Goal: Check status: Check status

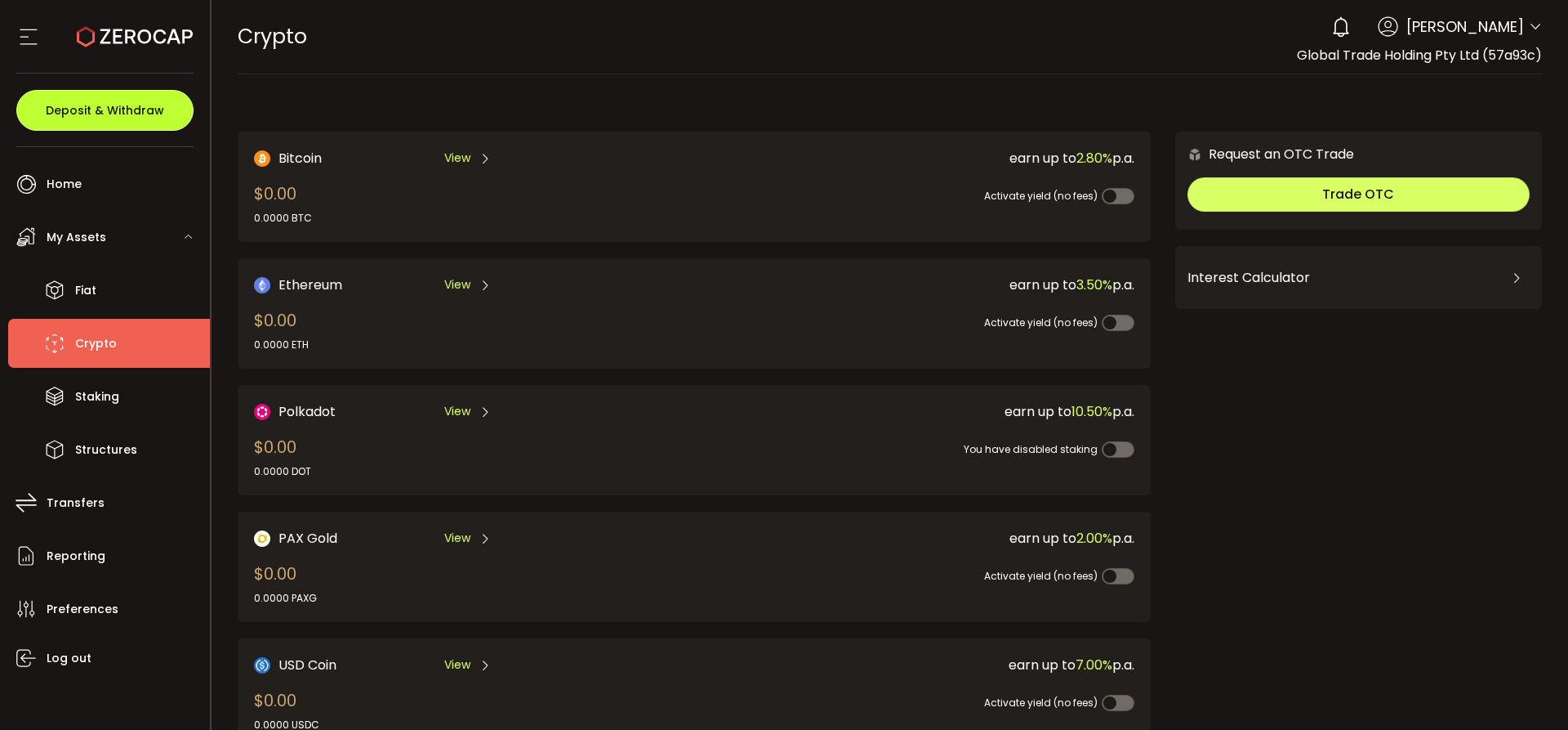
scroll to position [622, 0]
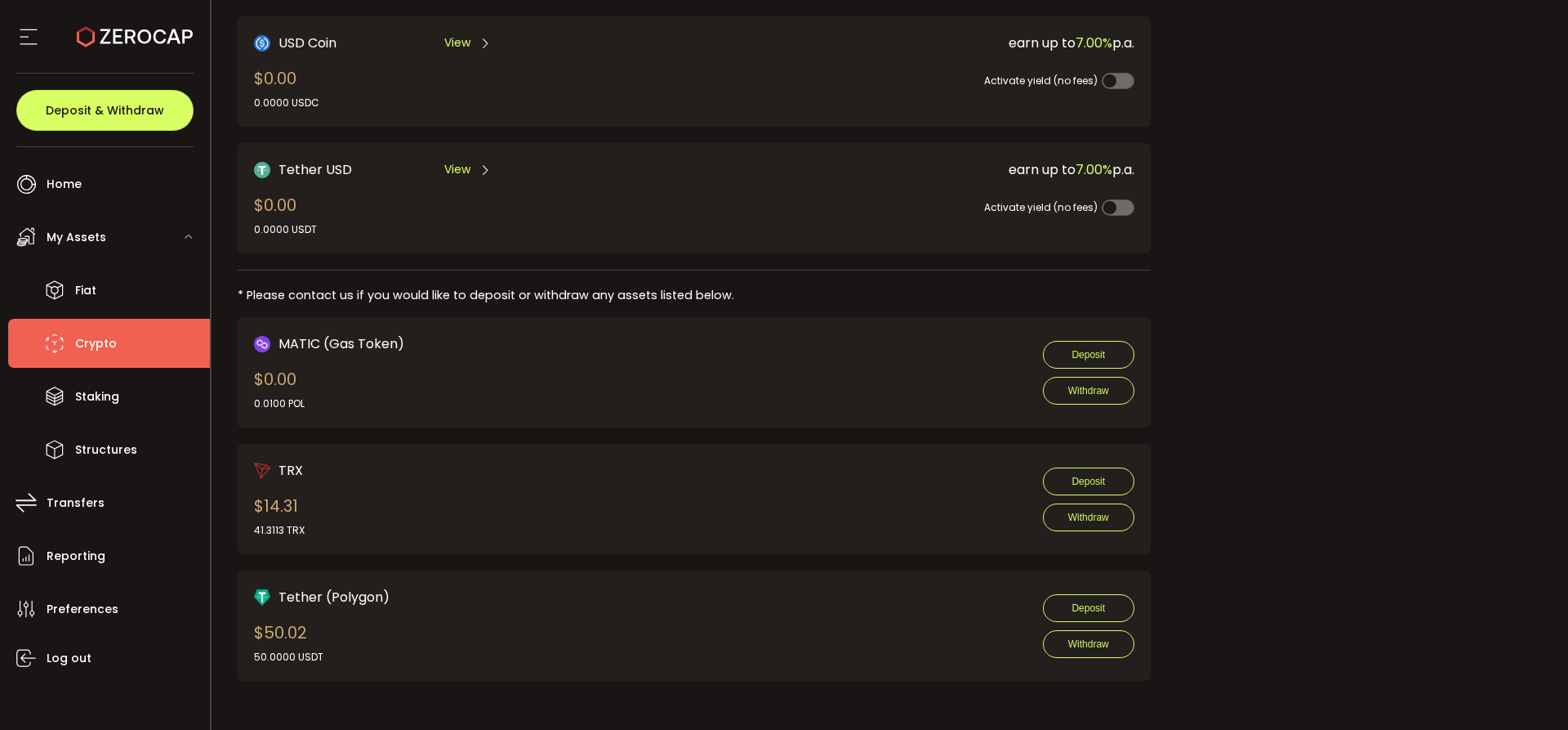
click at [119, 33] on icon at bounding box center [135, 37] width 116 height 116
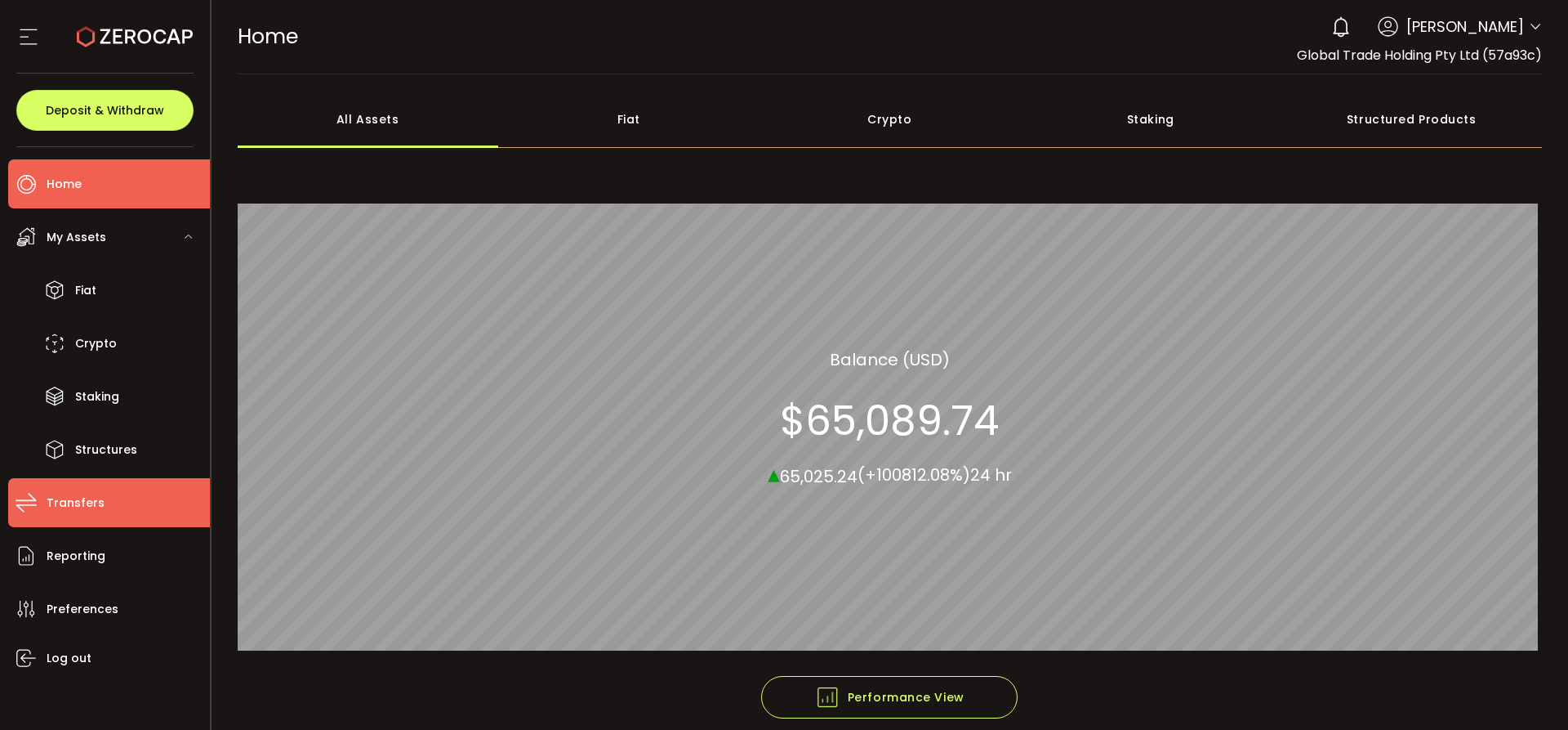
click at [78, 506] on span "Transfers" at bounding box center [75, 504] width 58 height 24
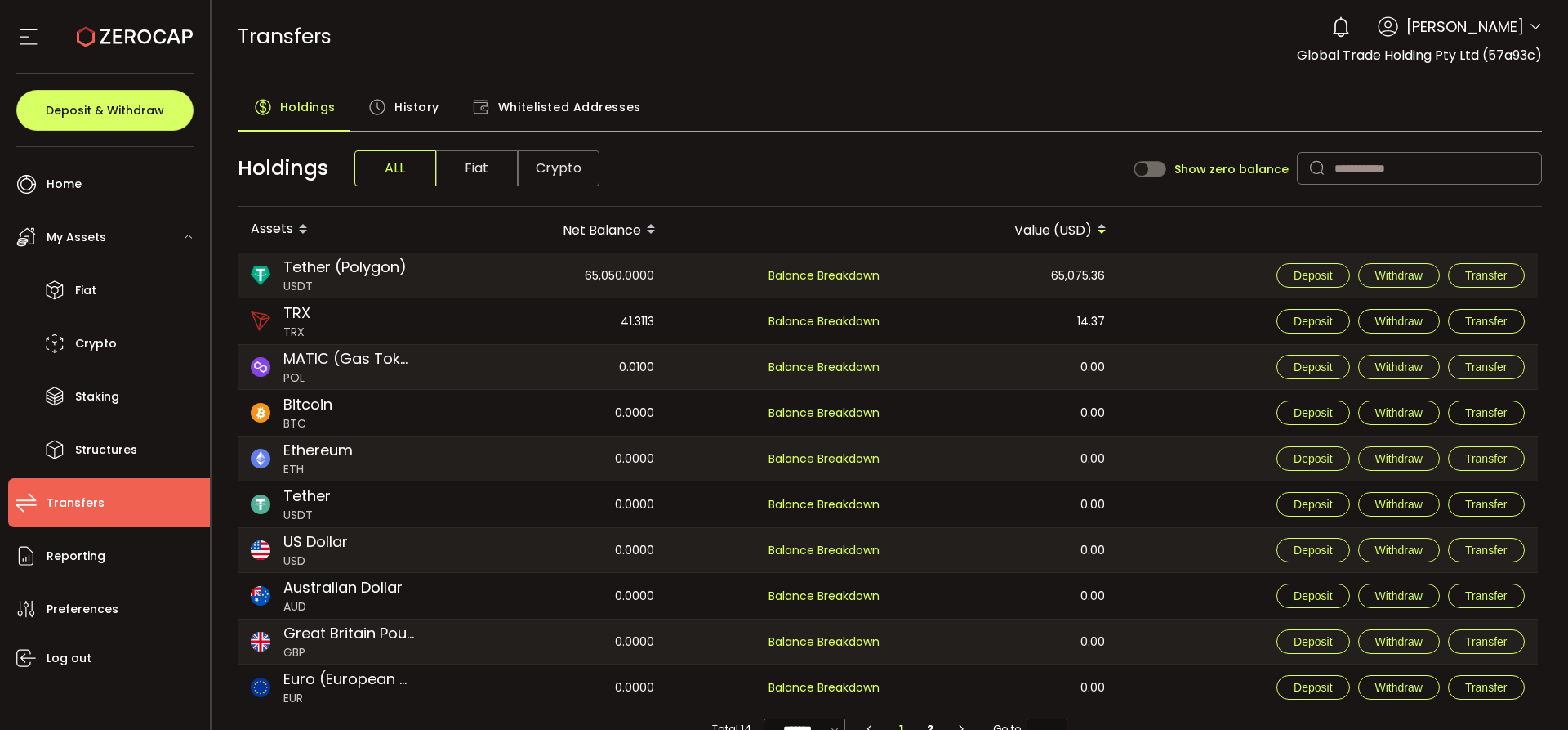
click at [588, 174] on span "Crypto" at bounding box center [559, 168] width 81 height 36
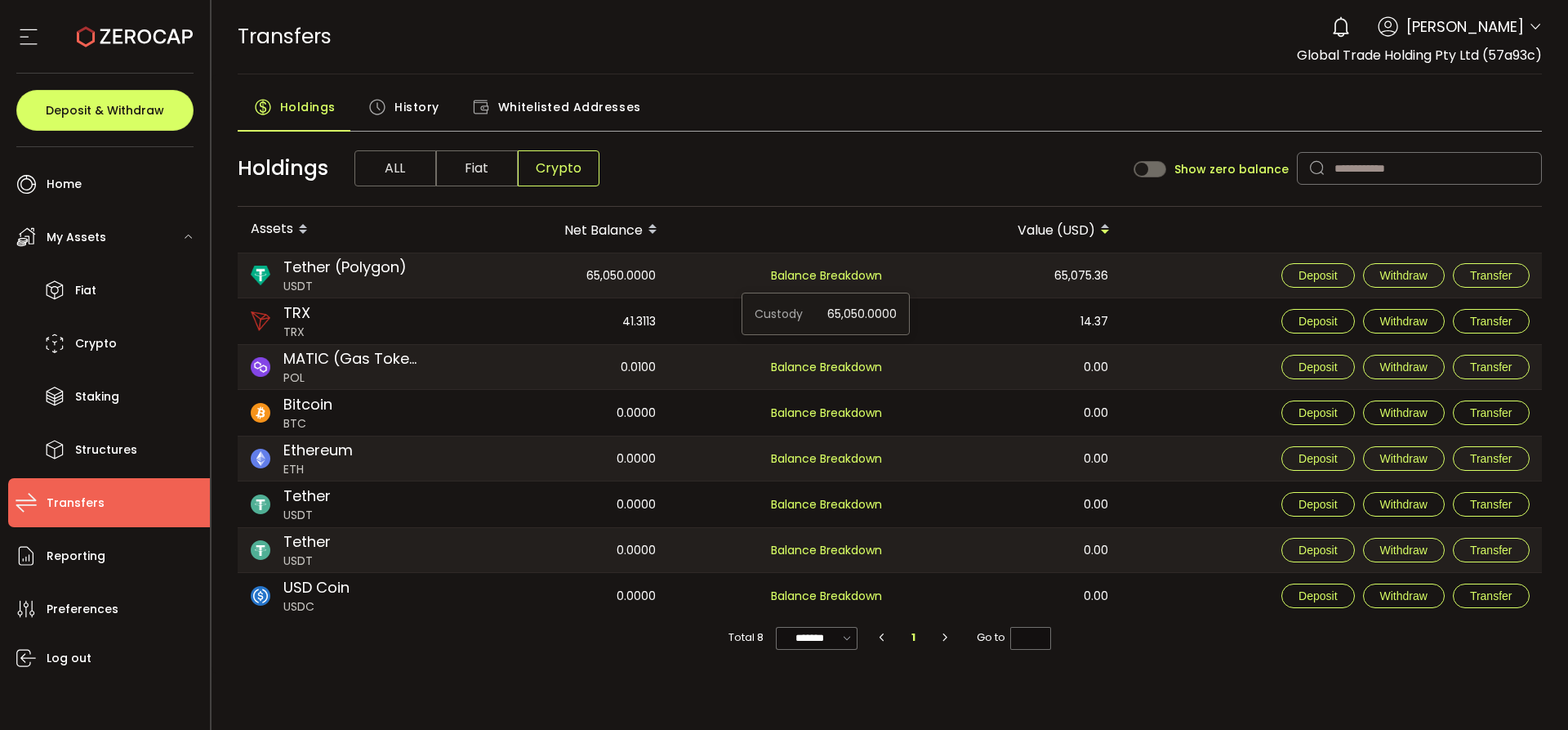
click at [832, 280] on span "Balance Breakdown" at bounding box center [826, 275] width 111 height 17
click at [844, 269] on span "Balance Breakdown" at bounding box center [826, 275] width 111 height 17
click at [405, 102] on span "History" at bounding box center [416, 106] width 45 height 32
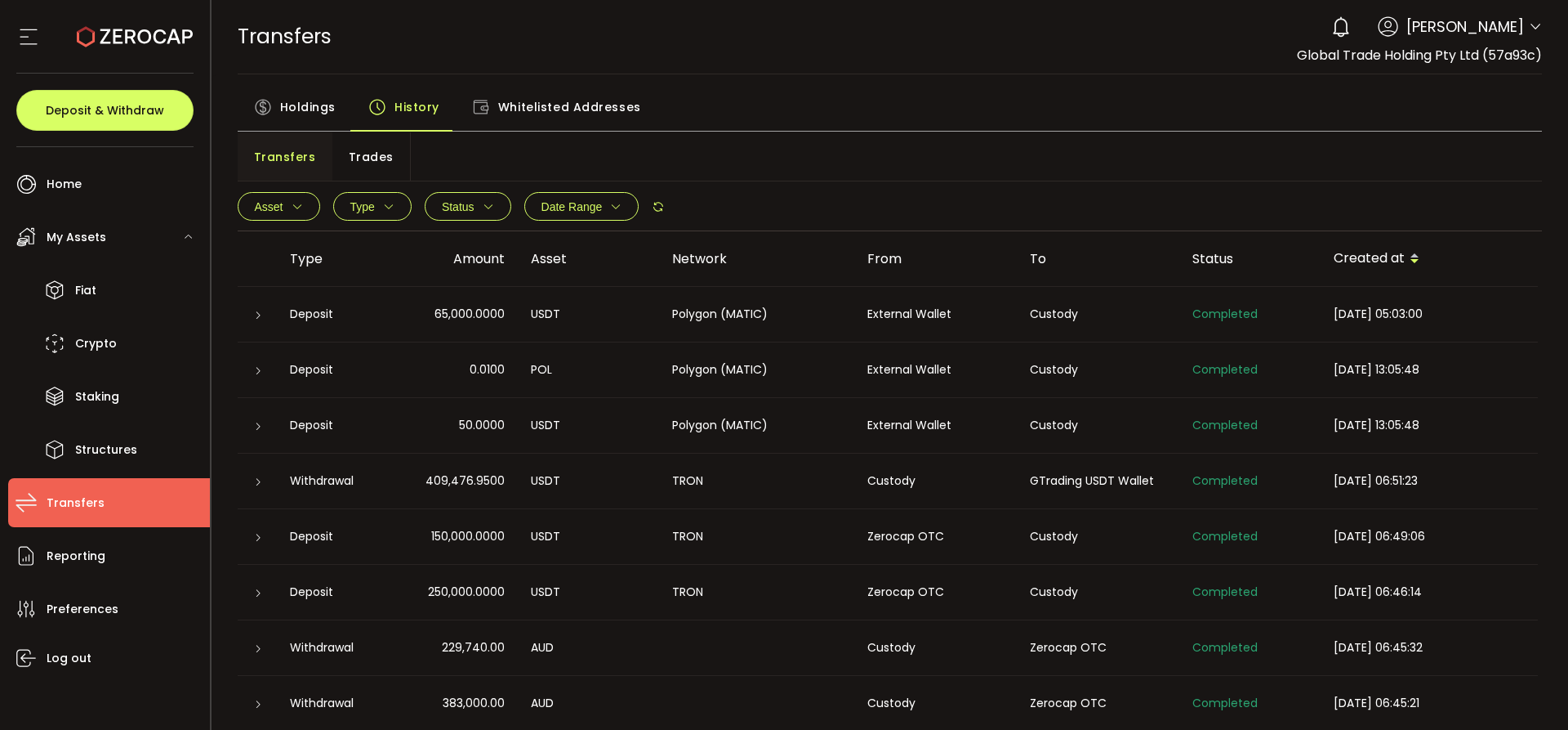
click at [300, 108] on span "Holdings" at bounding box center [308, 106] width 55 height 32
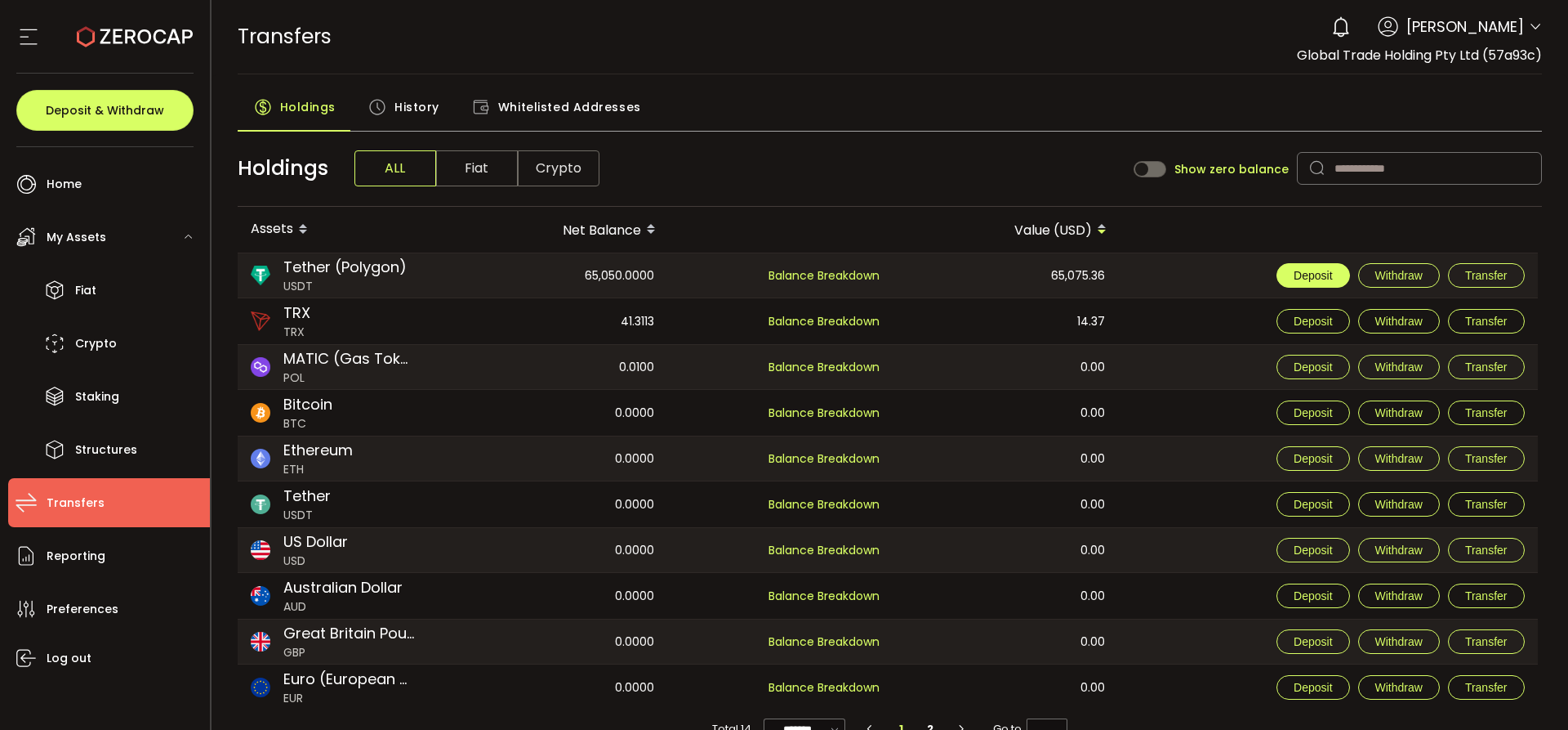
click at [1331, 269] on span "Deposit" at bounding box center [1313, 275] width 39 height 13
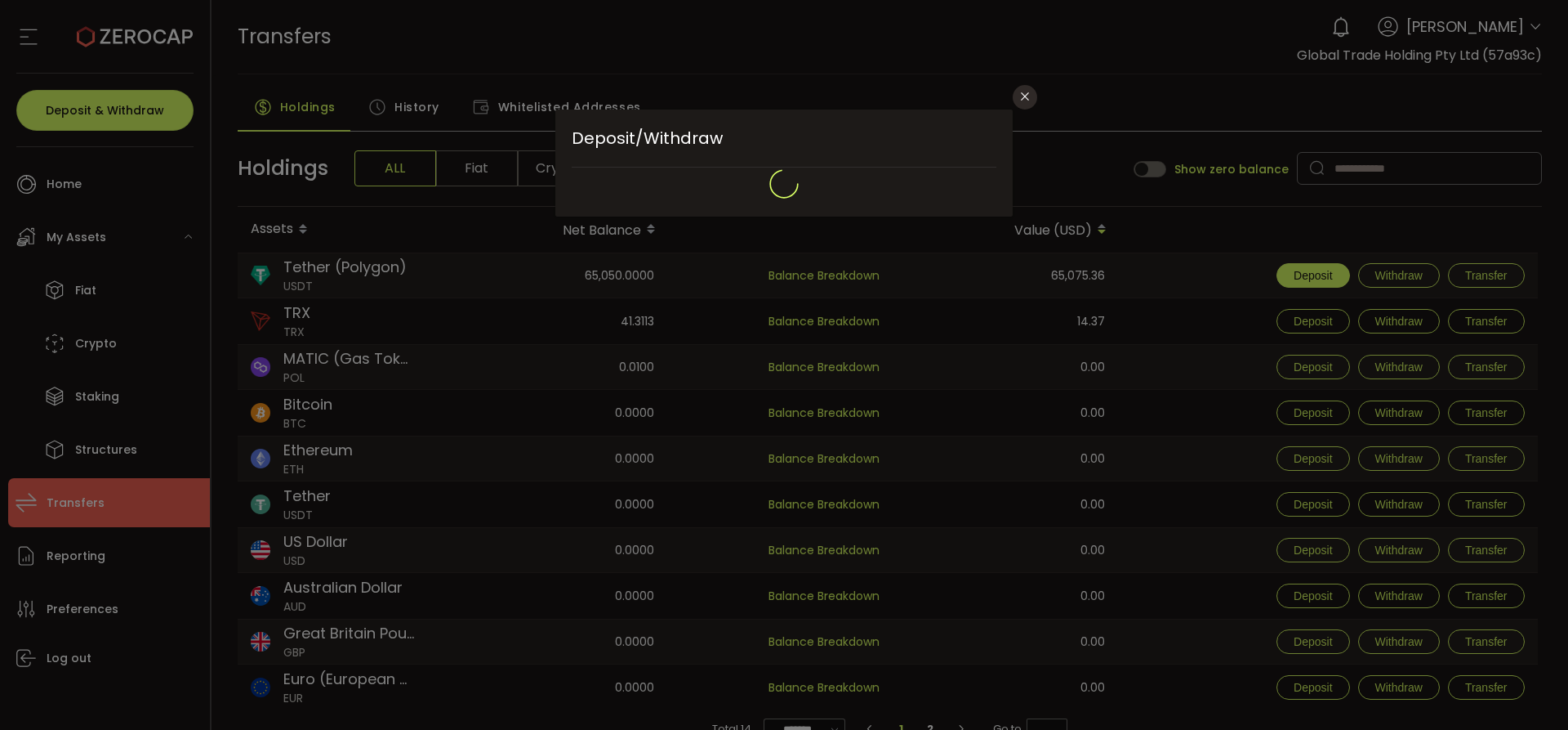
type input "**********"
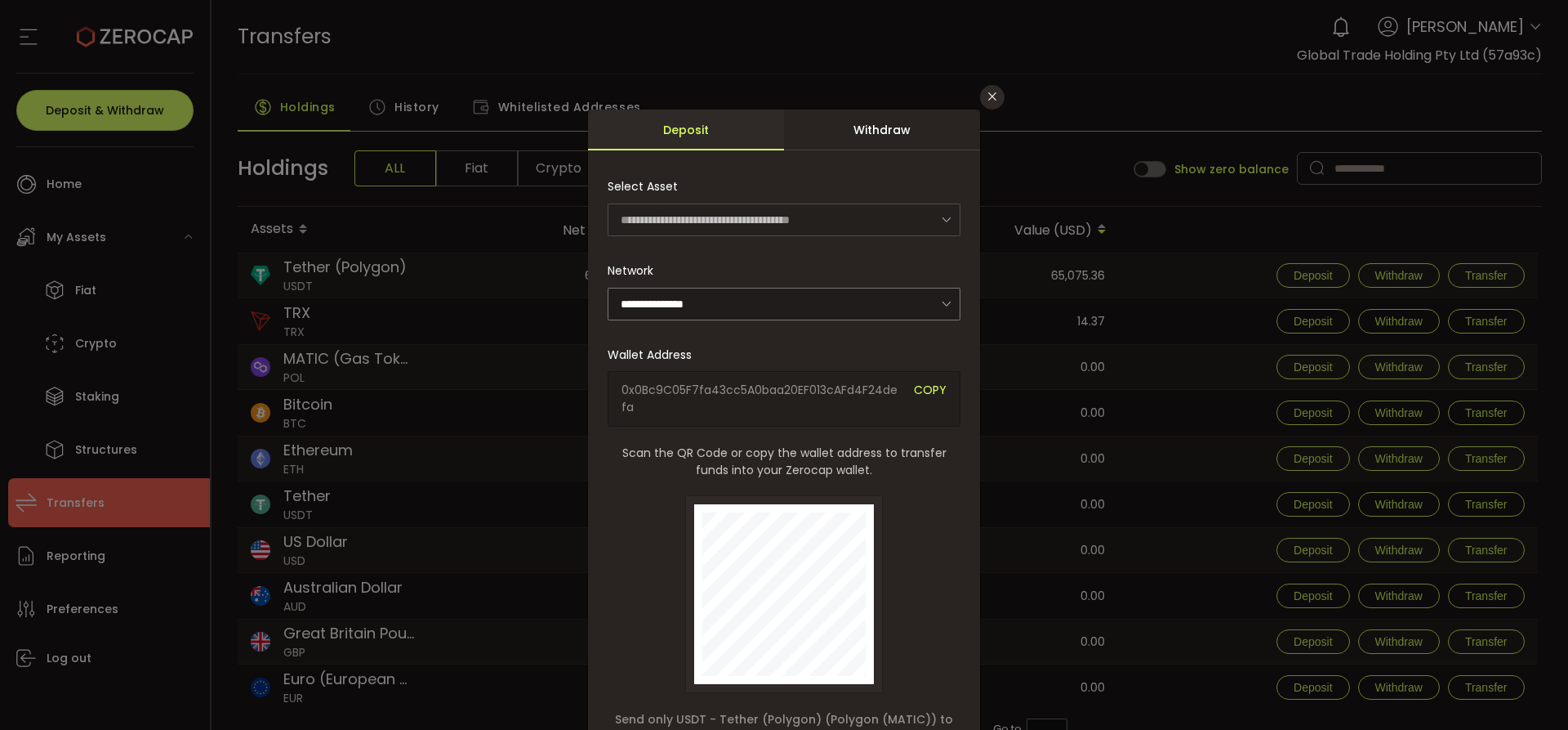
click at [919, 384] on span "COPY" at bounding box center [930, 398] width 32 height 34
click at [990, 101] on icon "Close" at bounding box center [993, 96] width 13 height 13
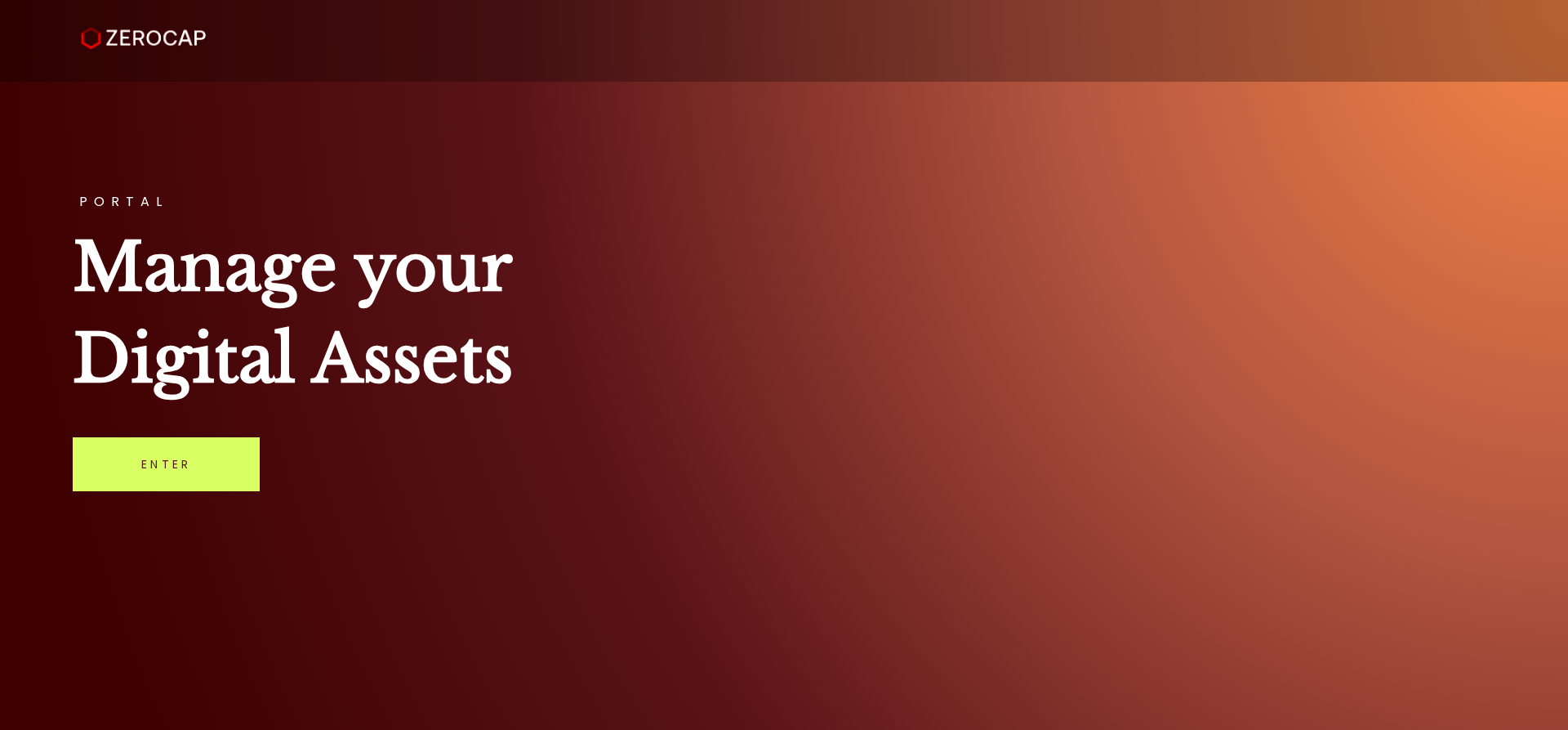
click at [838, 244] on h1 "Manage your Digital Assets" at bounding box center [784, 313] width 1422 height 183
click at [145, 443] on link "Enter" at bounding box center [166, 464] width 187 height 54
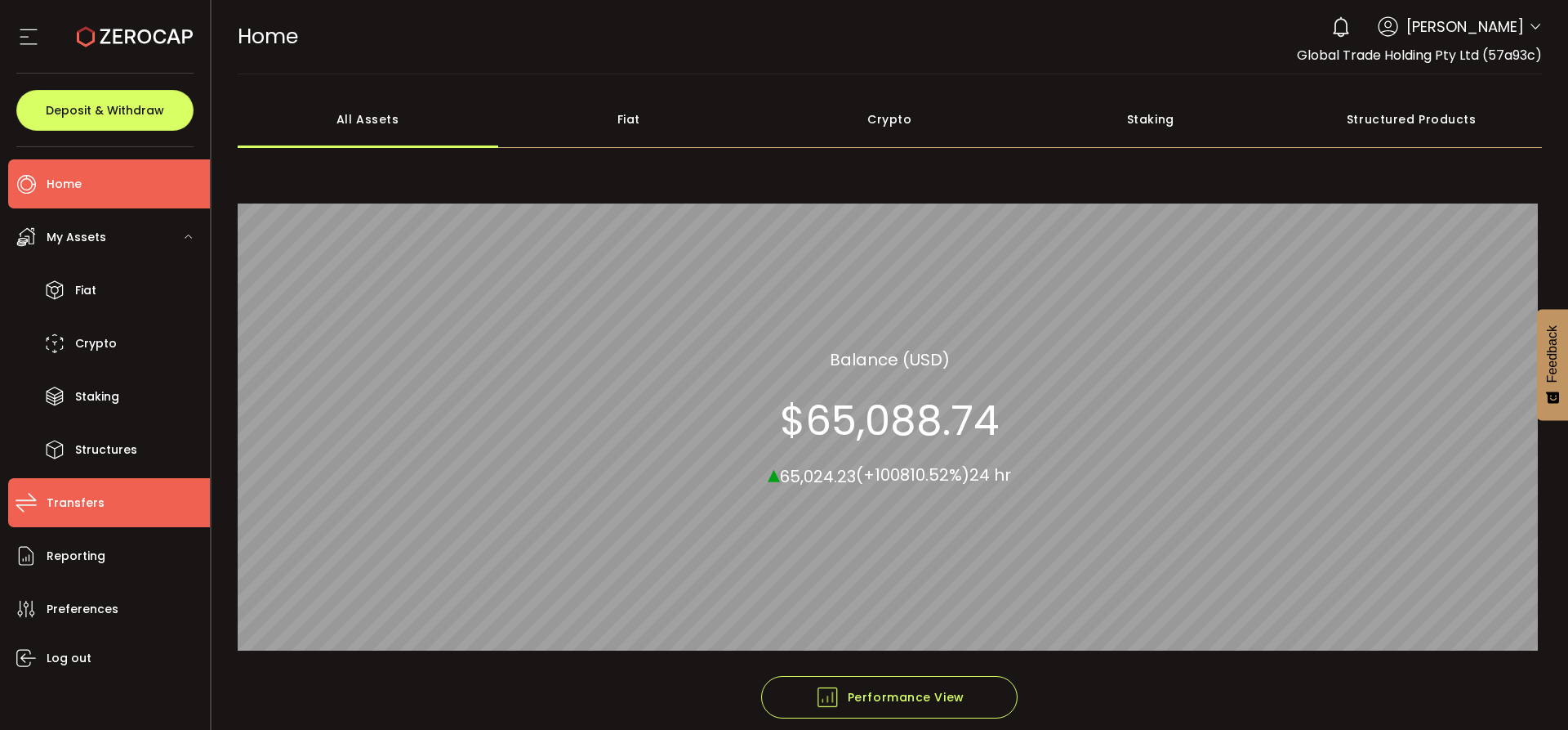
click at [103, 501] on li "Transfers" at bounding box center [109, 503] width 202 height 49
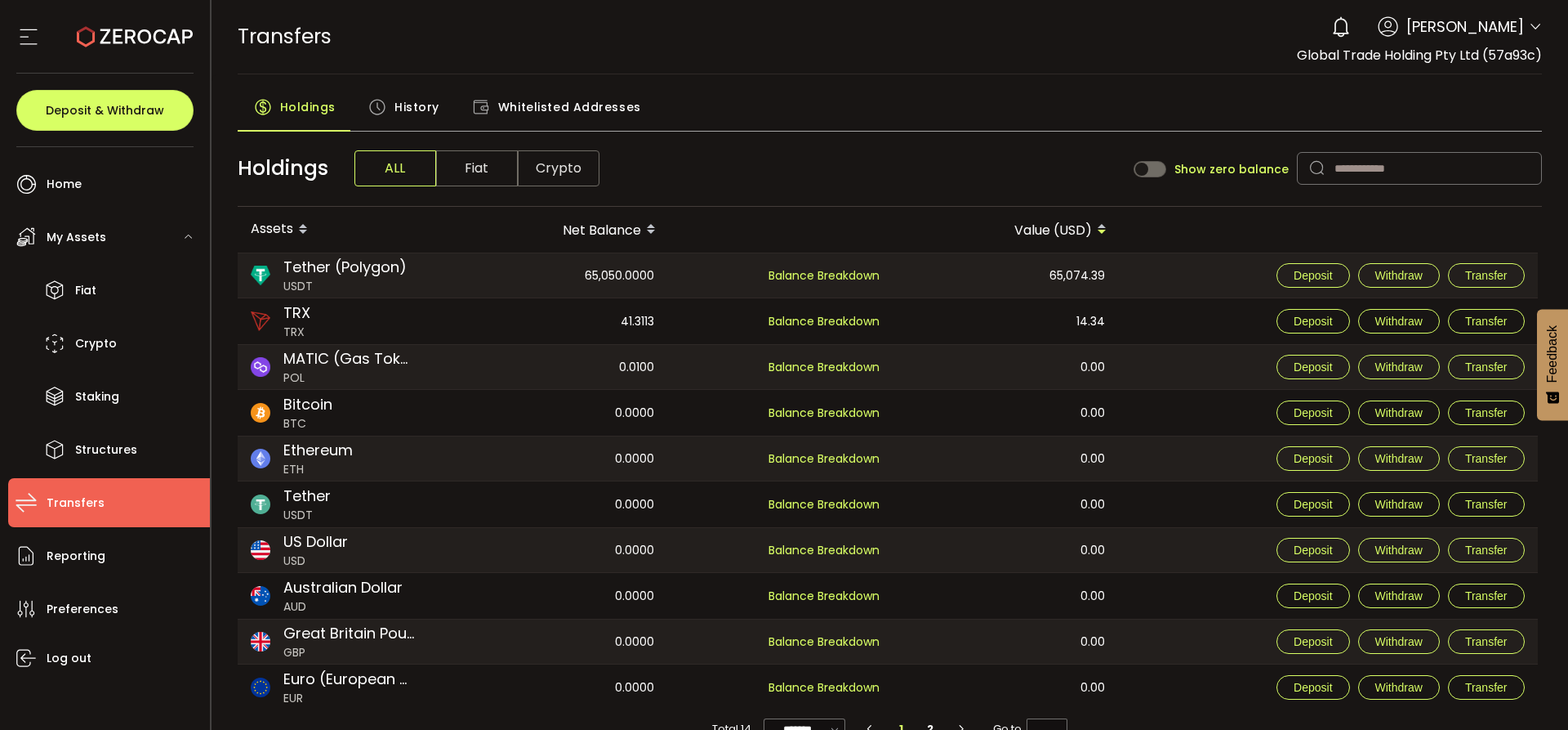
click at [423, 113] on span "History" at bounding box center [416, 106] width 45 height 32
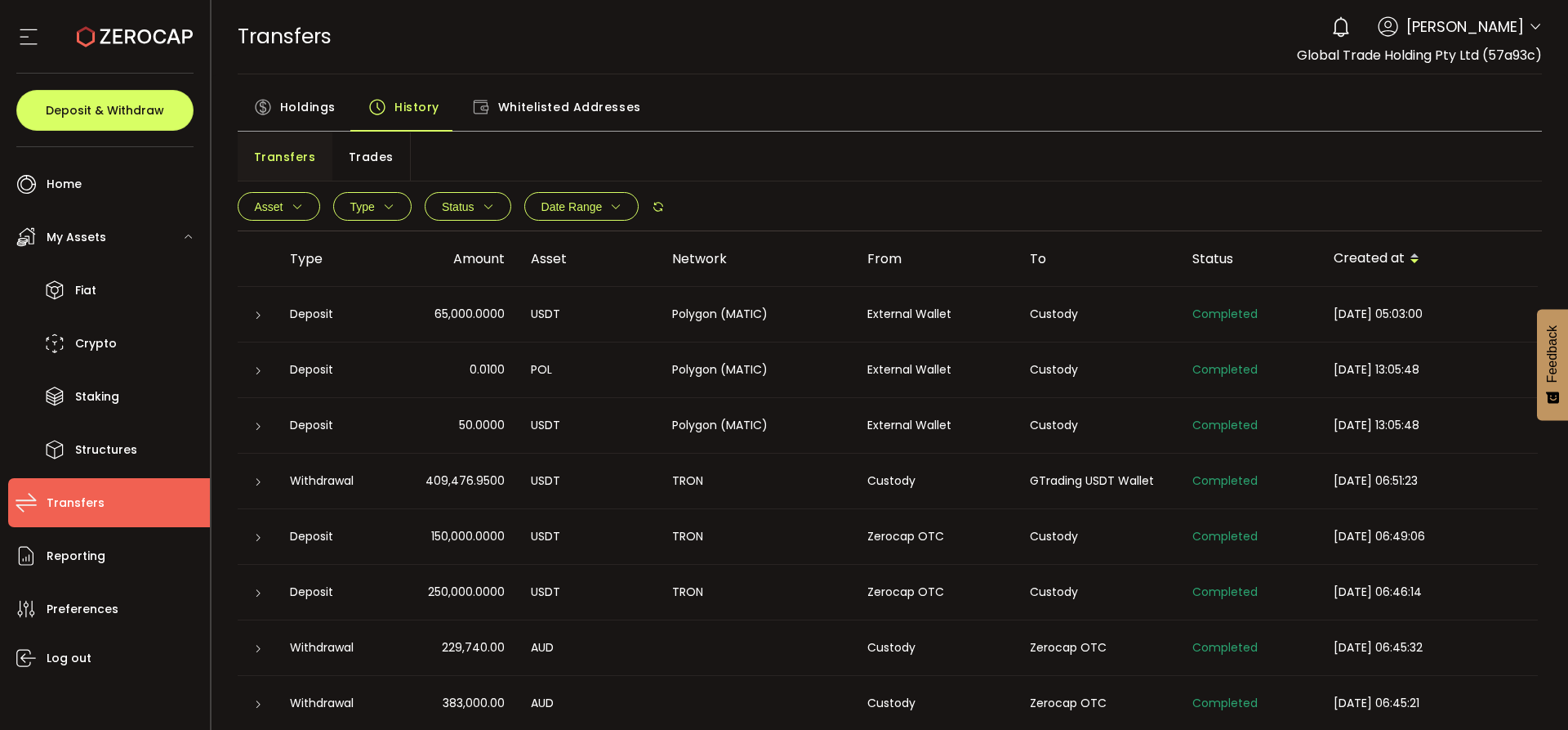
click at [263, 314] on div at bounding box center [258, 315] width 13 height 17
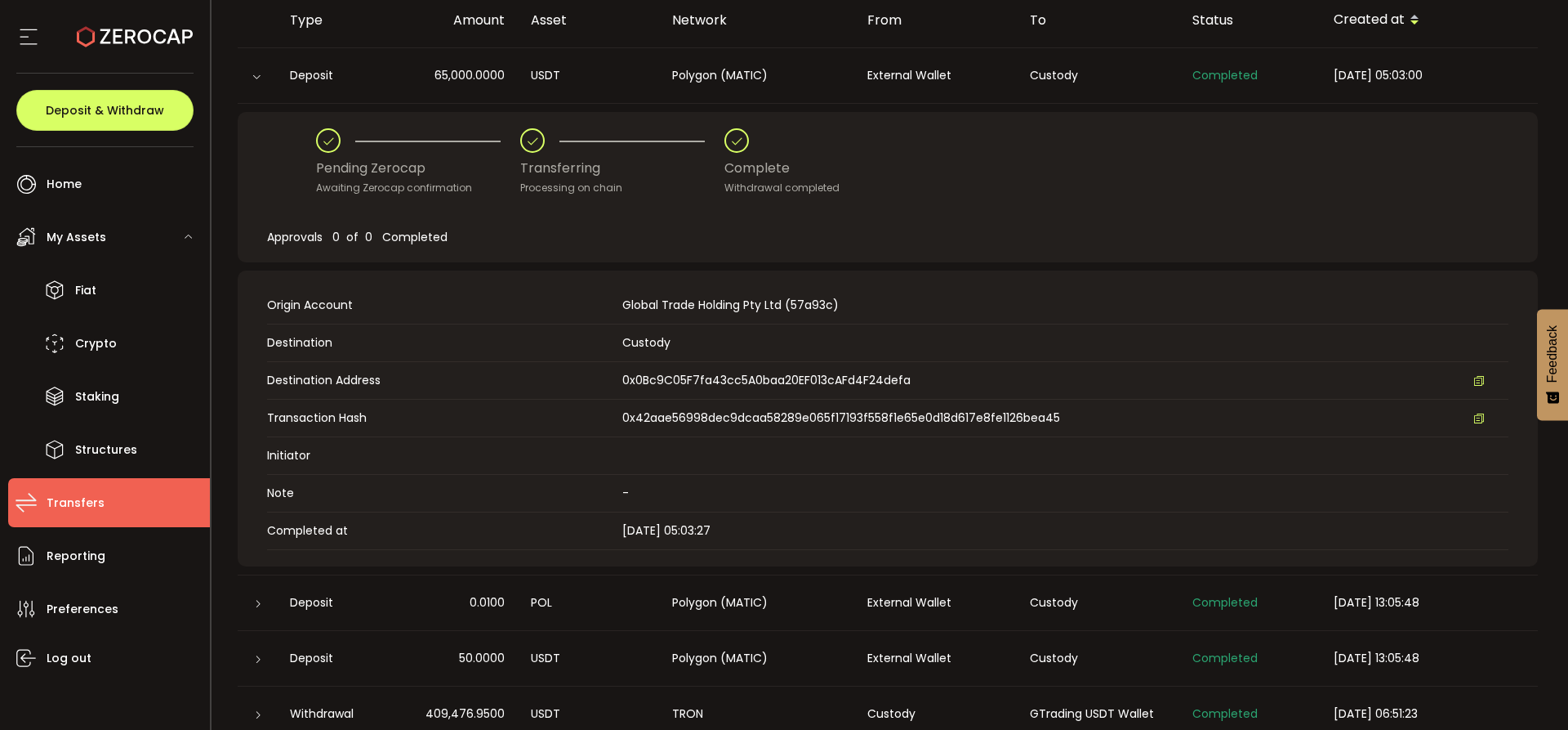
scroll to position [245, 0]
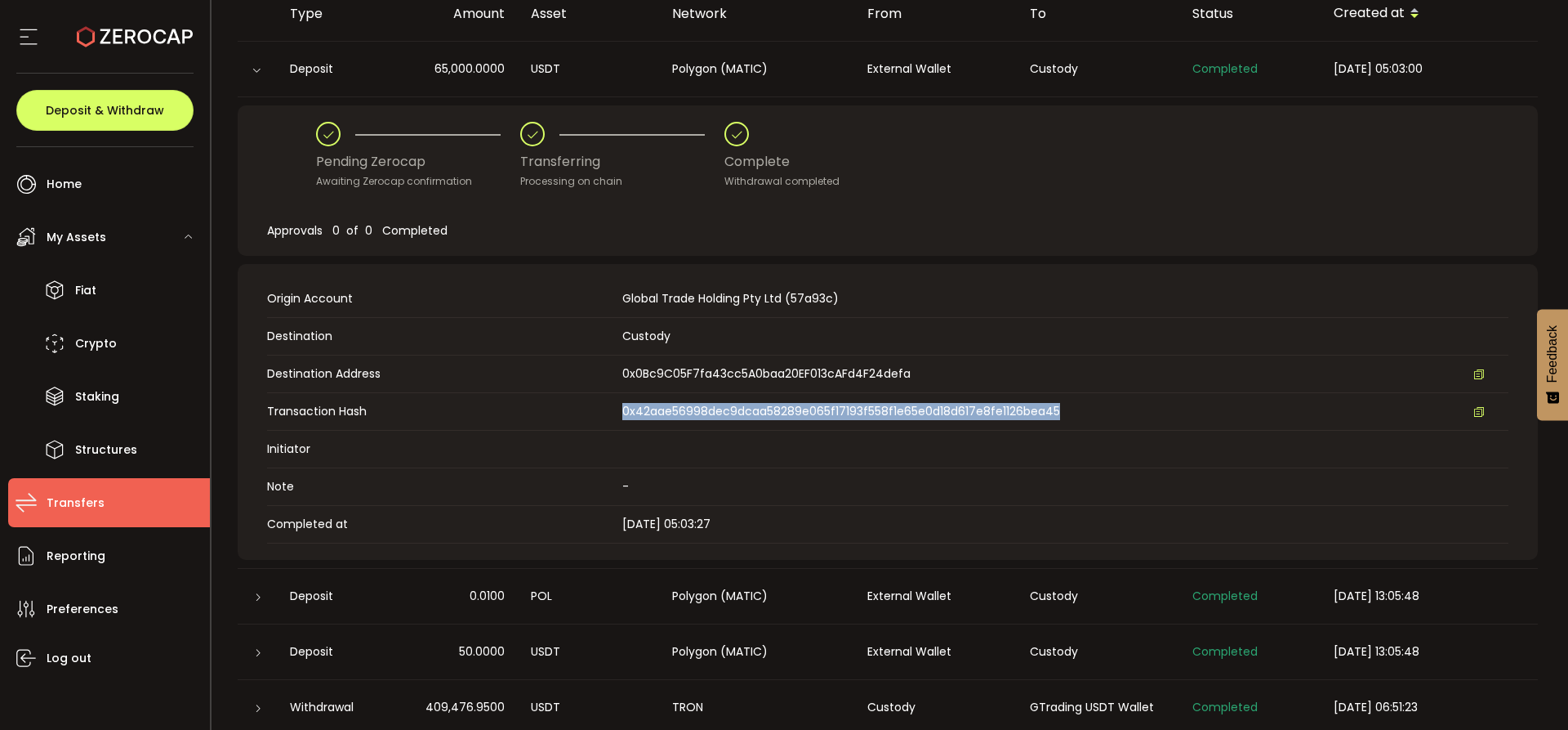
drag, startPoint x: 621, startPoint y: 412, endPoint x: 1102, endPoint y: 415, distance: 481.0
click at [1102, 415] on div "Transaction Hash 0x42aae56998dec9dcaa58289e065f17193f558f1e65e0d18d617e8fe1126b…" at bounding box center [887, 411] width 1242 height 18
copy span "0x42aae56998dec9dcaa58289e065f17193f558f1e65e0d18d617e8fe1126bea45"
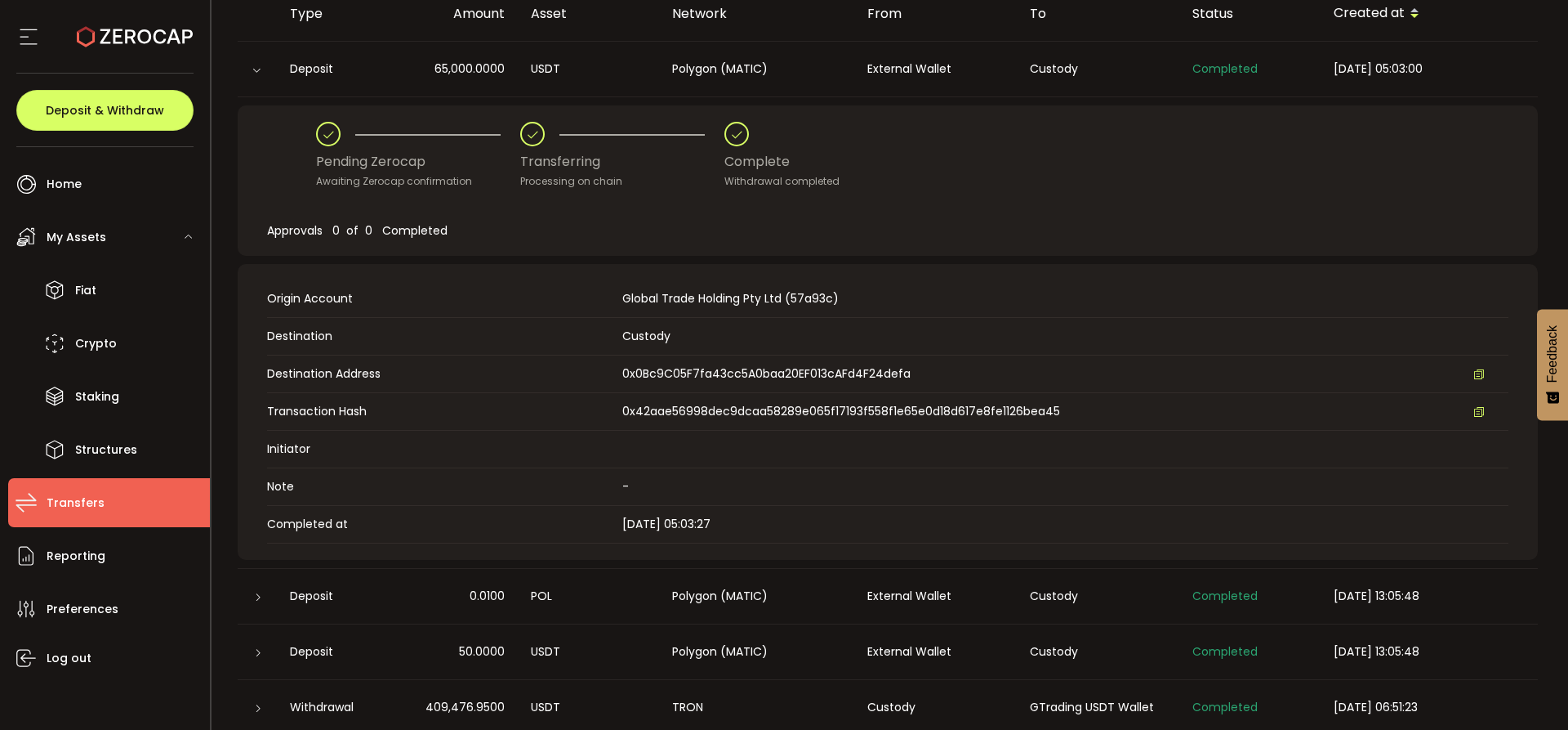
click at [522, 472] on td "Note -" at bounding box center [887, 487] width 1242 height 38
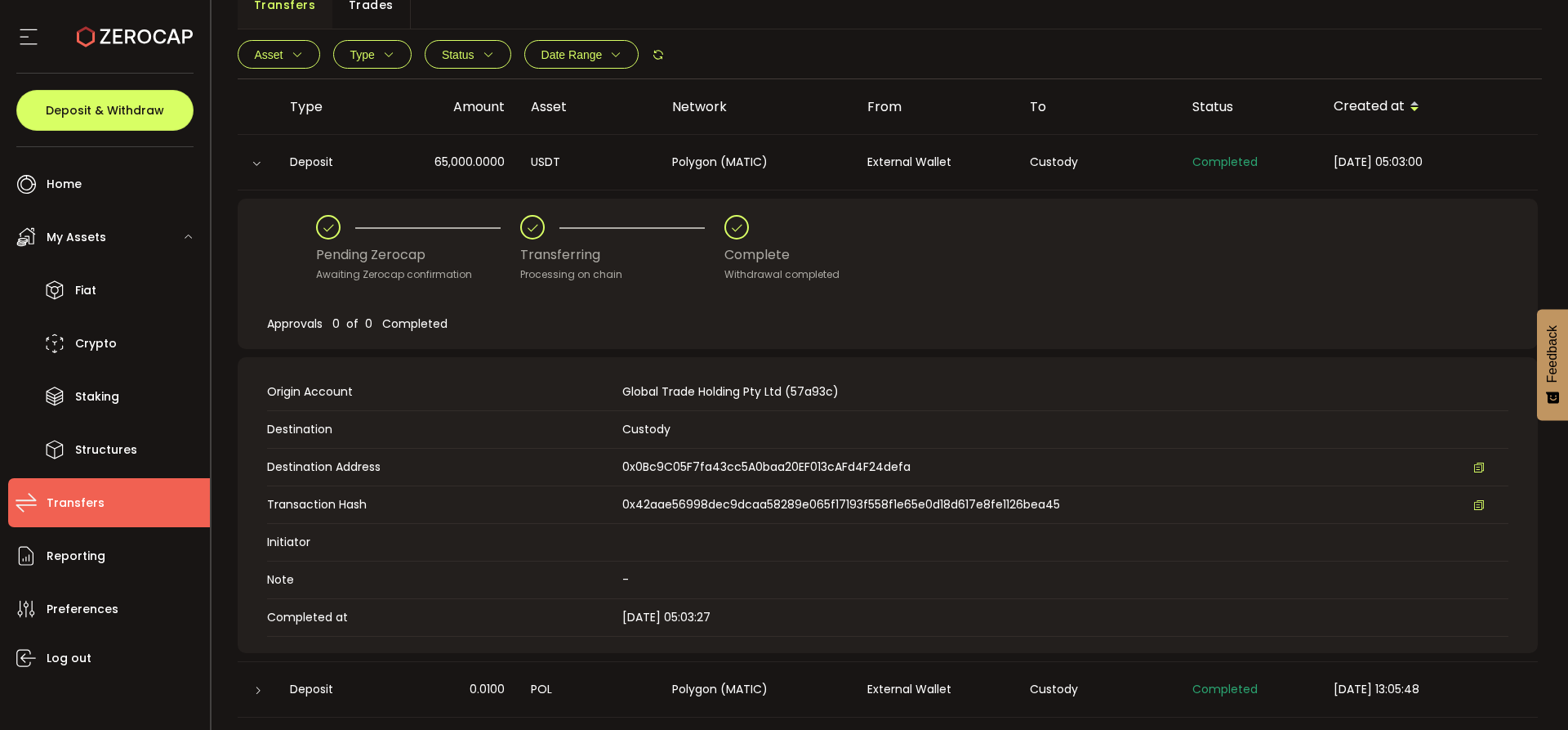
scroll to position [164, 0]
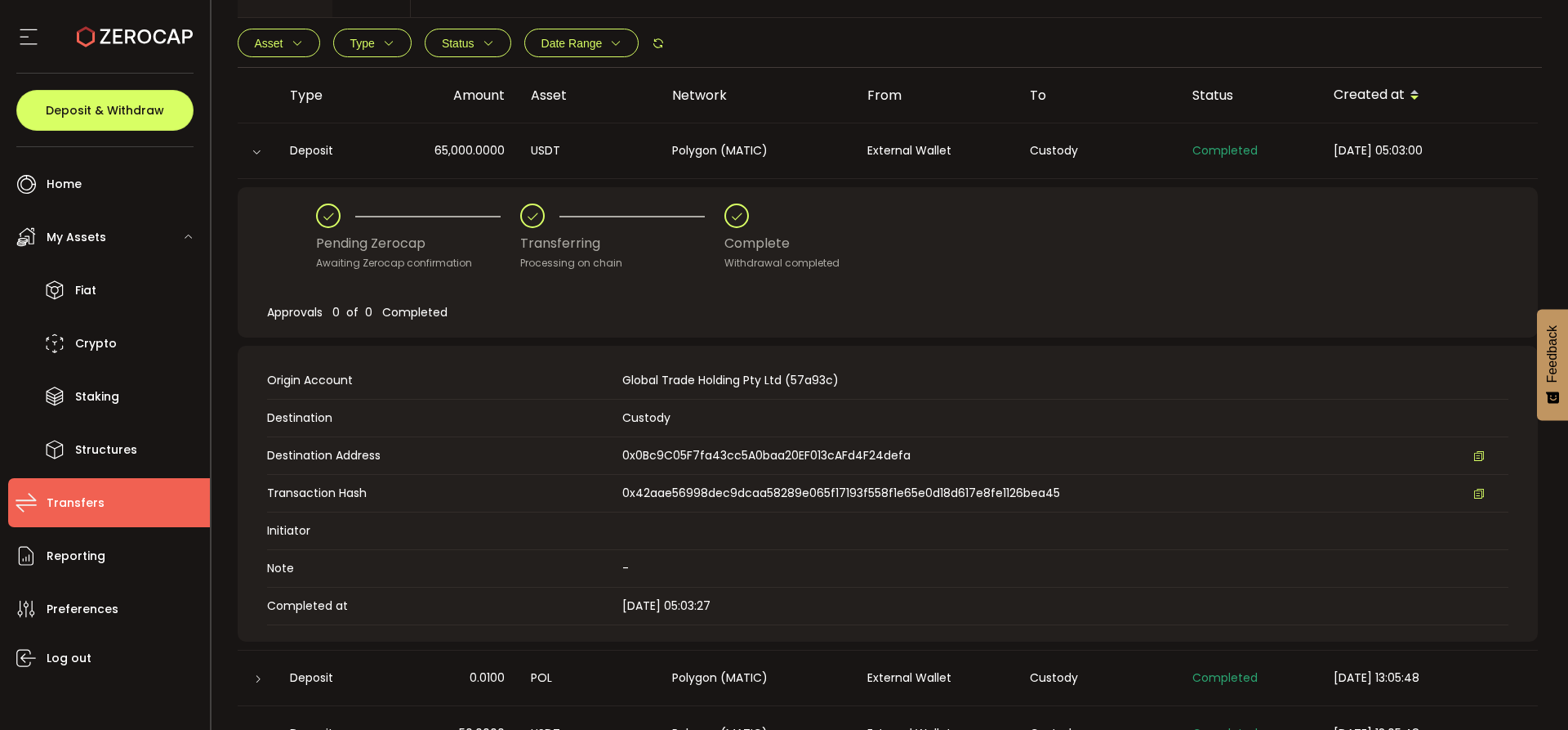
click at [823, 46] on div "Asset BTC ETH USDT-ERC20 USDT-TRC20 USDT-BEP20 USDC PAXG DOT USD AUD GBP EUR CA…" at bounding box center [890, 43] width 1306 height 49
click at [942, 203] on div "Pending Zerocap Awaiting Zerocap confirmation Transferring Processing on chain …" at bounding box center [887, 237] width 1143 height 67
click at [1044, 200] on div "Pending Zerocap Awaiting Zerocap confirmation Transferring Processing on chain …" at bounding box center [887, 262] width 1300 height 151
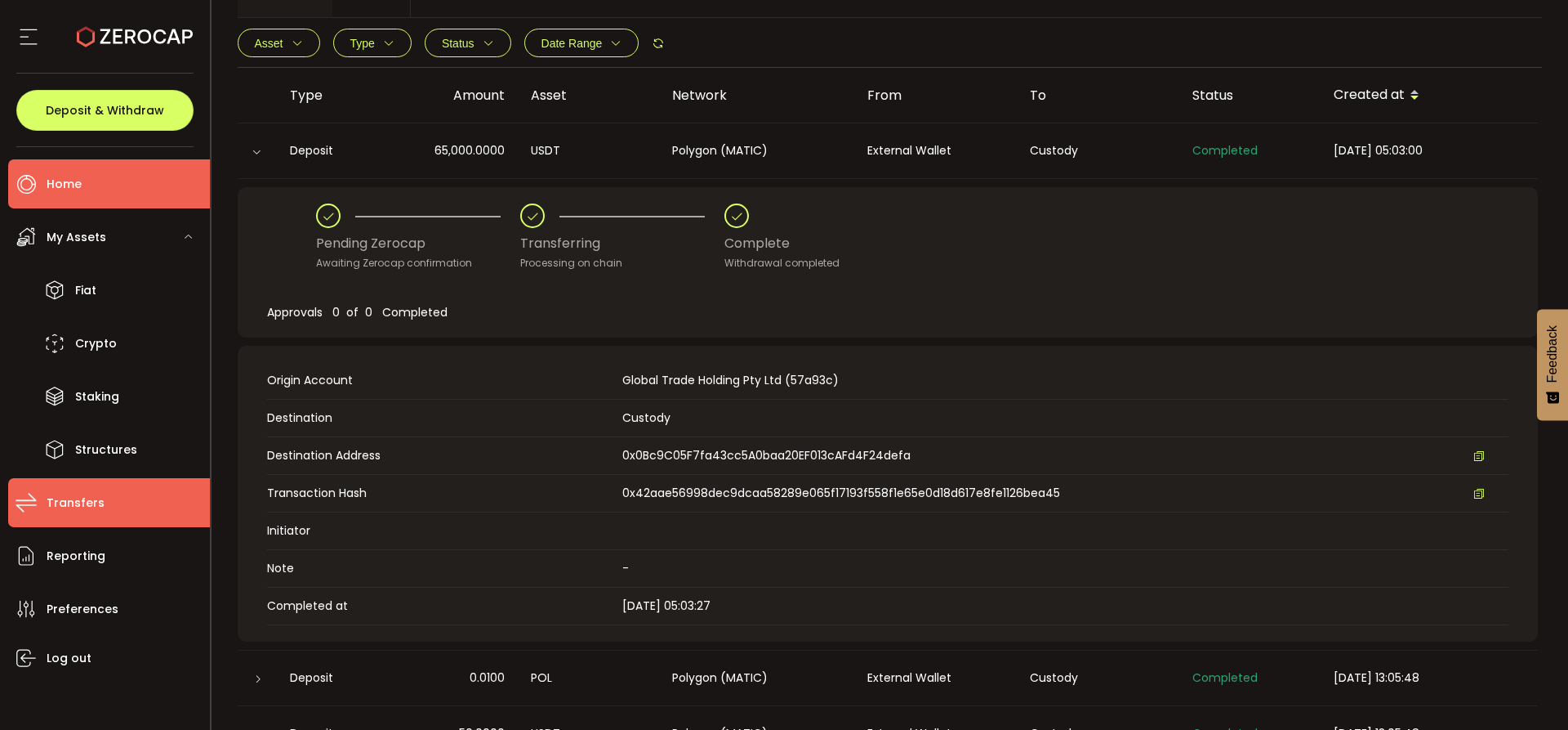
click at [51, 191] on span "Home" at bounding box center [64, 185] width 35 height 24
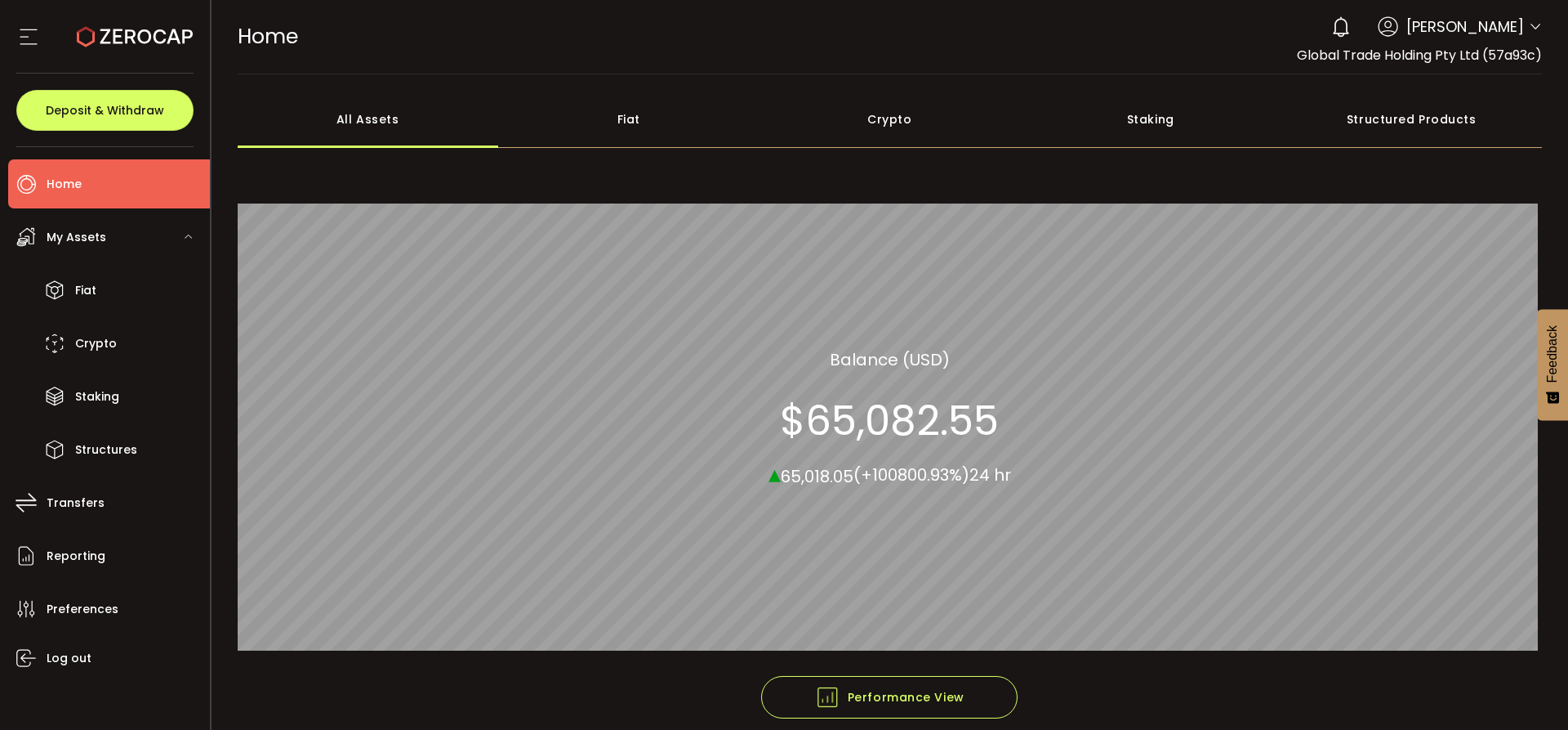
click at [923, 95] on div "Crypto" at bounding box center [890, 119] width 261 height 57
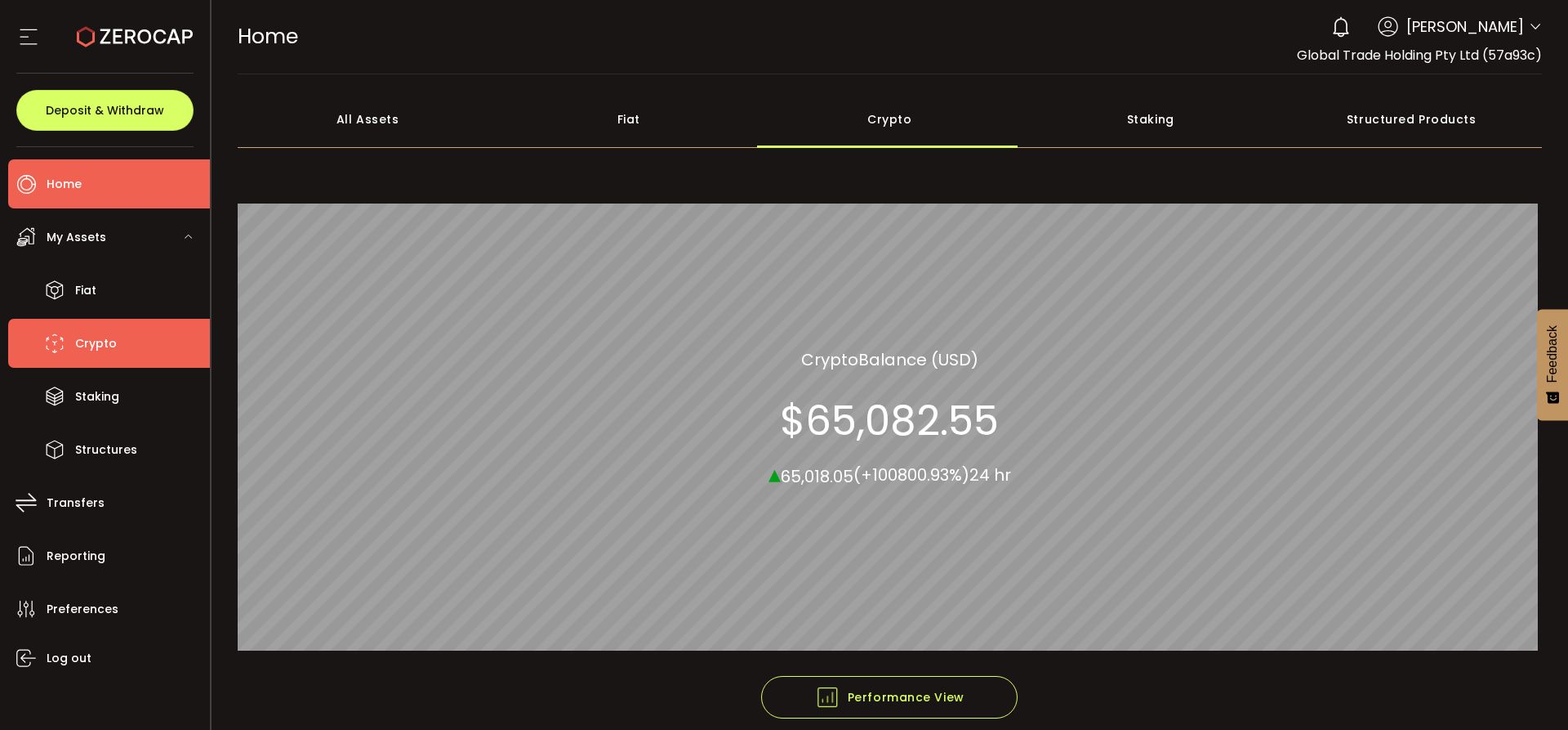
click at [102, 358] on li "Crypto" at bounding box center [109, 343] width 202 height 49
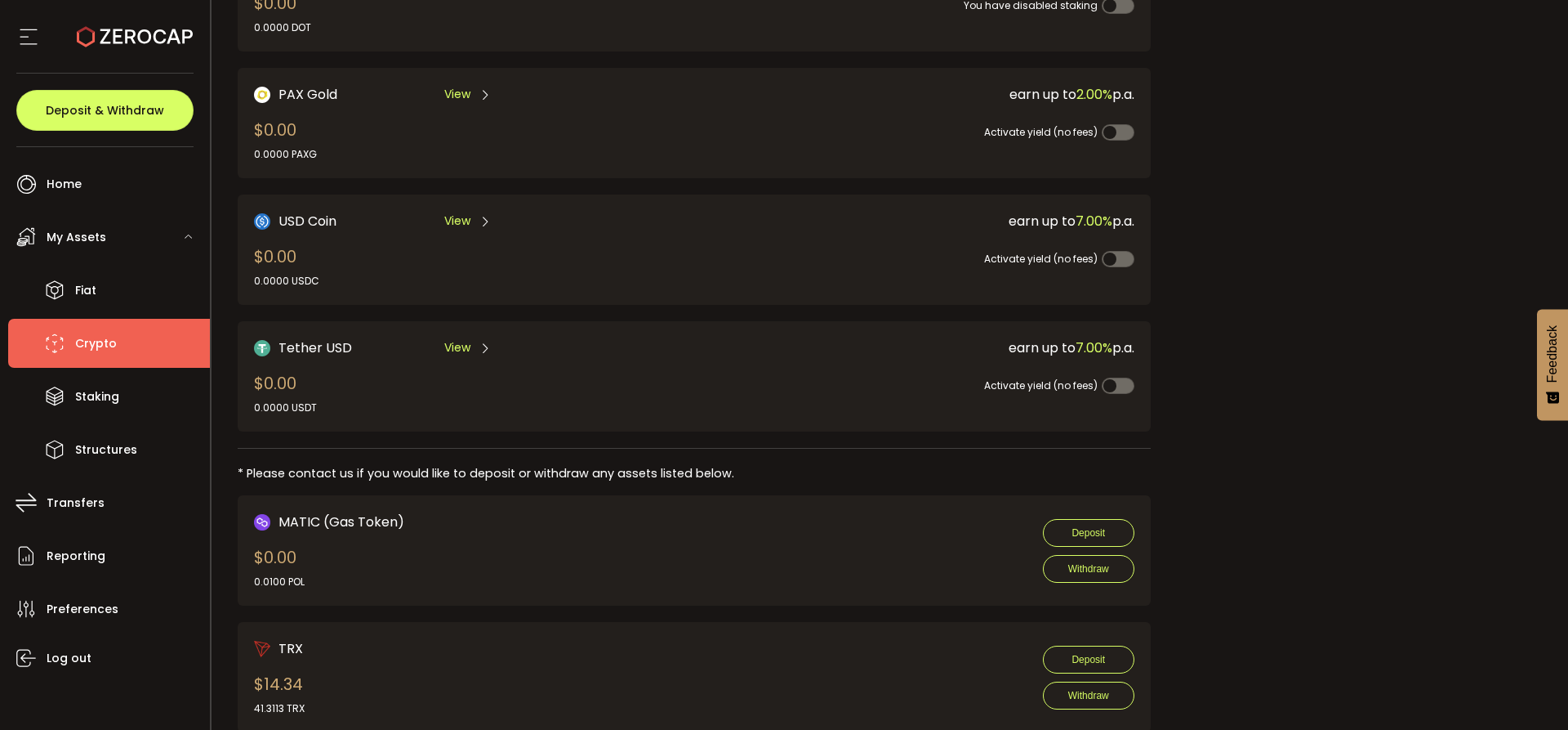
scroll to position [622, 0]
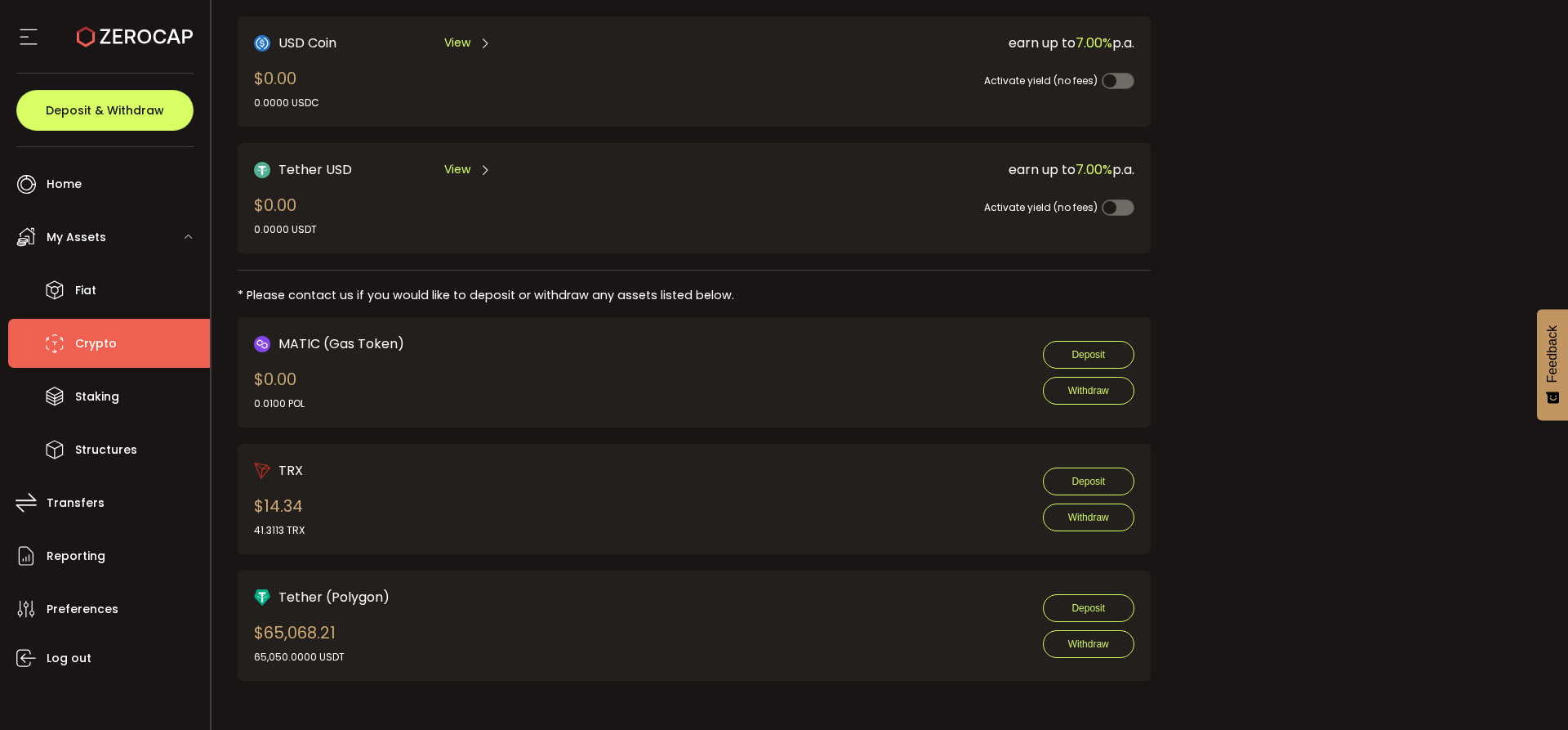
click at [303, 610] on div "Tether (Polygon) $65,068.21 65,050.0000 USDT" at bounding box center [321, 626] width 136 height 78
click at [271, 634] on div "$65,068.21 65,050.0000 USDT" at bounding box center [299, 642] width 90 height 44
click at [492, 636] on div "Tether (Polygon) $65,068.21 65,050.0000 USDT Deposit Withdraw" at bounding box center [694, 626] width 881 height 78
click at [498, 636] on div "Tether (Polygon) $65,068.21 65,050.0000 USDT Deposit Withdraw" at bounding box center [694, 626] width 881 height 78
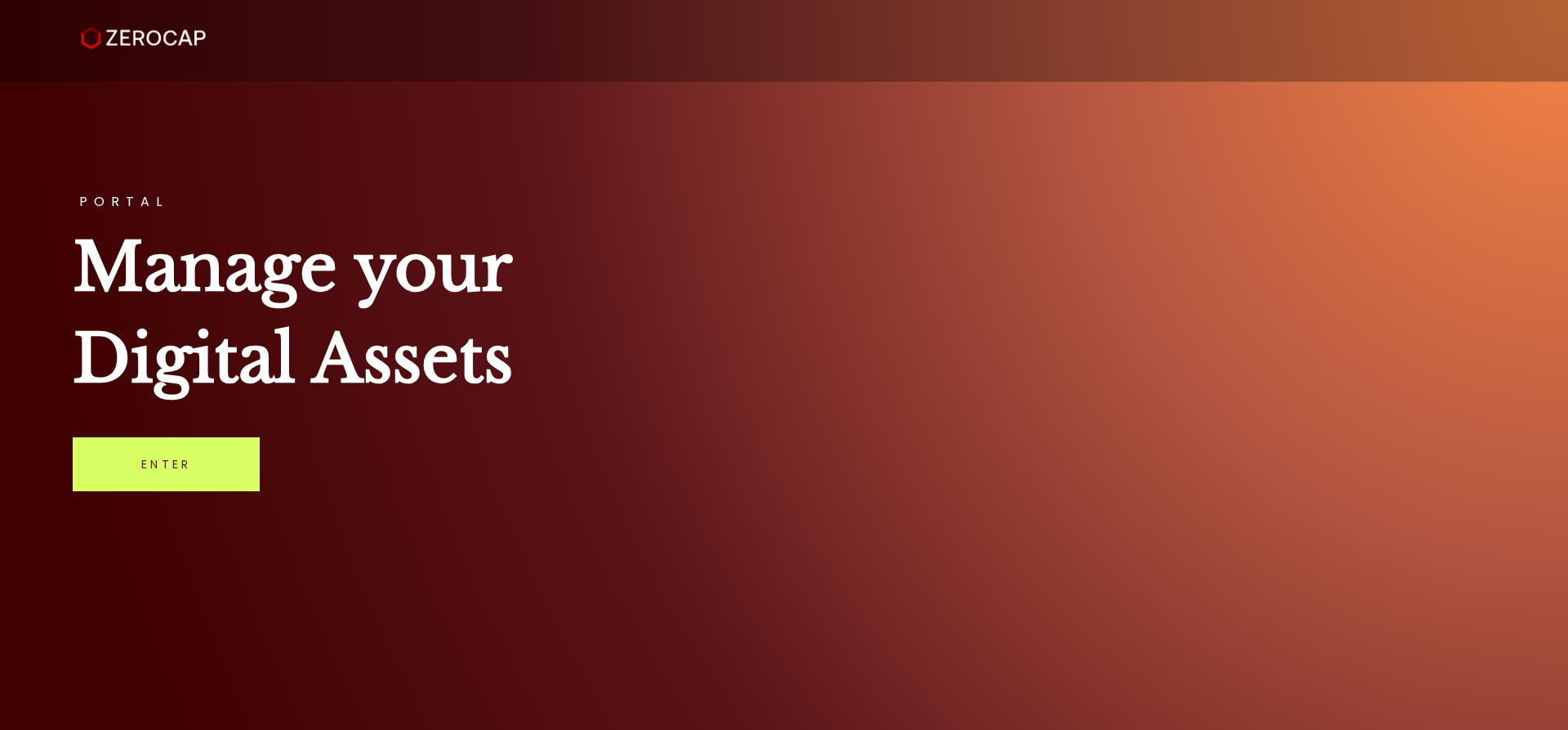
click at [896, 493] on div "PORTAL Manage your Digital Assets Enter" at bounding box center [784, 365] width 1568 height 730
click at [726, 320] on h1 "Manage your Digital Assets" at bounding box center [784, 313] width 1422 height 183
